Goal: Information Seeking & Learning: Understand process/instructions

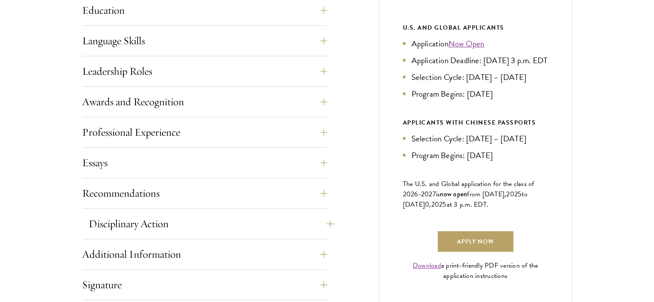
scroll to position [516, 0]
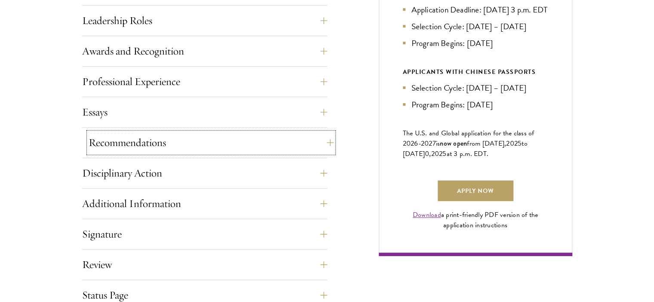
click at [173, 148] on button "Recommendations" at bounding box center [211, 143] width 245 height 21
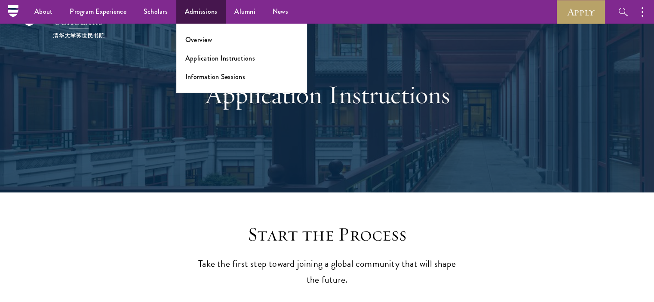
scroll to position [0, 0]
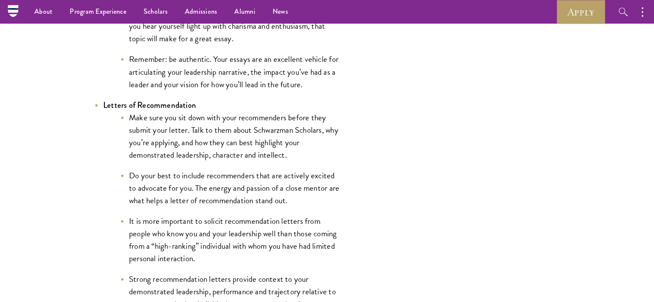
scroll to position [1044, 0]
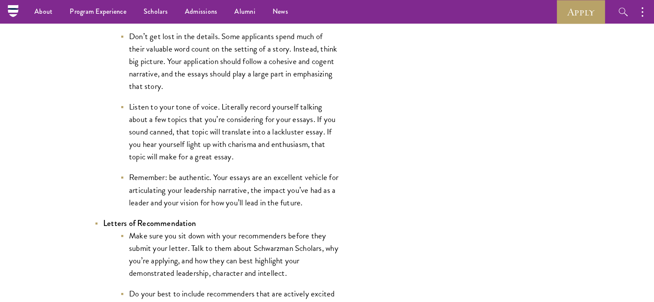
drag, startPoint x: 217, startPoint y: 169, endPoint x: 211, endPoint y: 165, distance: 7.3
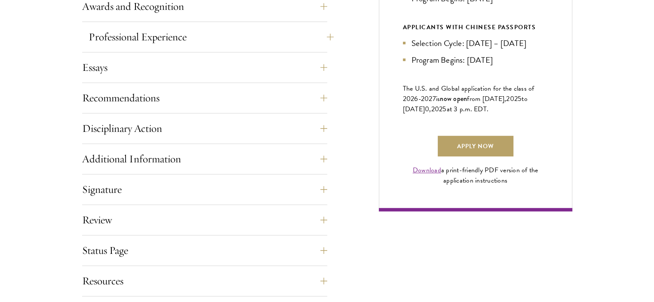
scroll to position [688, 0]
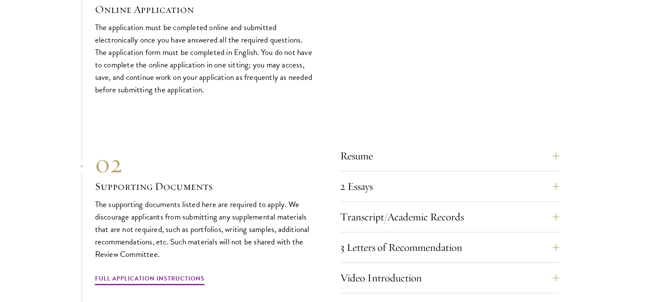
scroll to position [2839, 0]
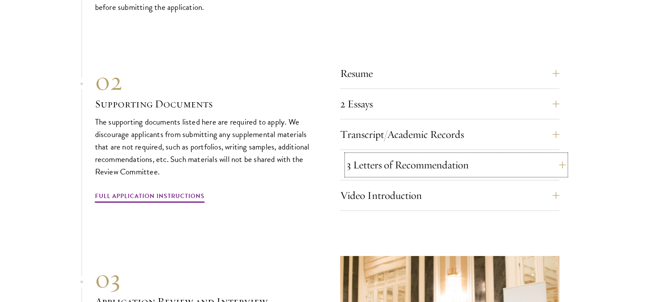
click at [399, 155] on button "3 Letters of Recommendation" at bounding box center [456, 165] width 219 height 21
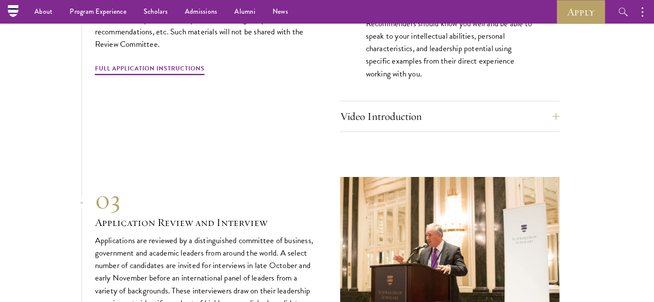
scroll to position [2968, 0]
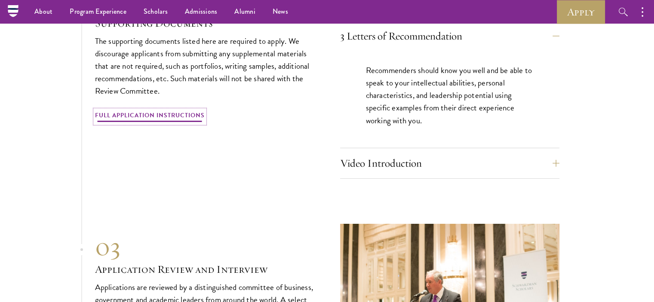
click at [160, 112] on link "Full Application Instructions" at bounding box center [150, 116] width 110 height 13
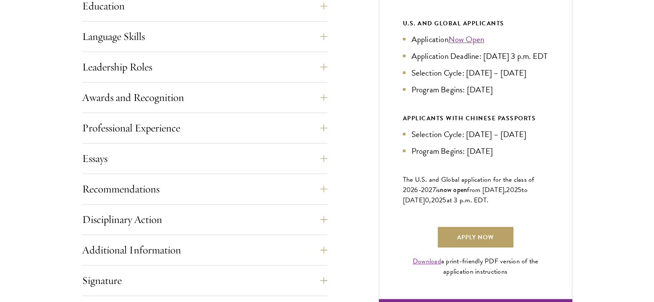
scroll to position [516, 0]
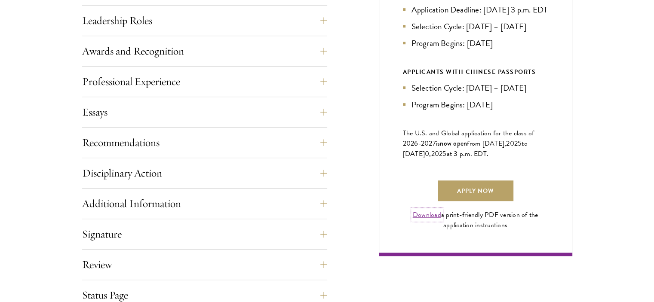
click at [432, 220] on link "Download" at bounding box center [427, 215] width 28 height 10
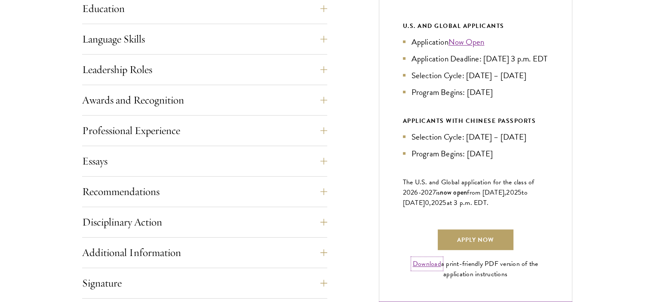
scroll to position [559, 0]
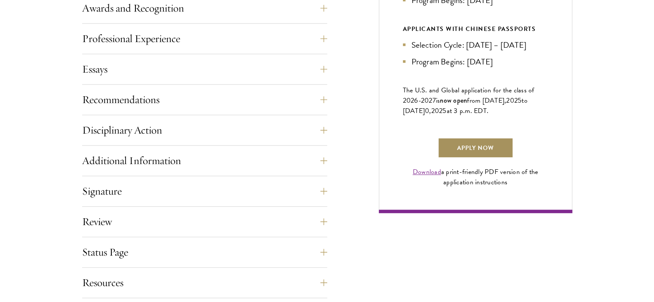
click at [484, 158] on link "Apply Now" at bounding box center [476, 148] width 76 height 21
